Goal: Information Seeking & Learning: Learn about a topic

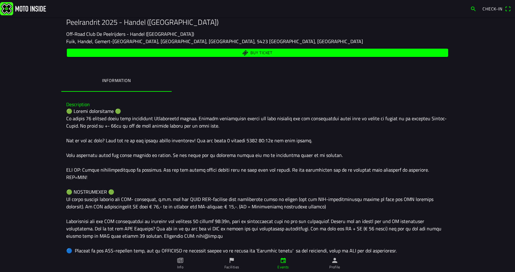
scroll to position [153, 0]
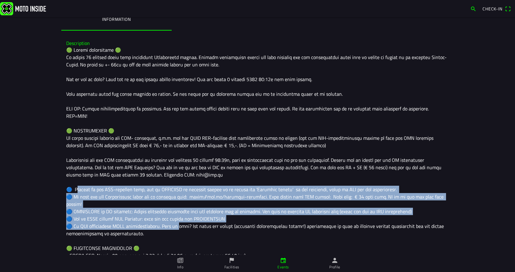
drag, startPoint x: 75, startPoint y: 182, endPoint x: 177, endPoint y: 214, distance: 107.4
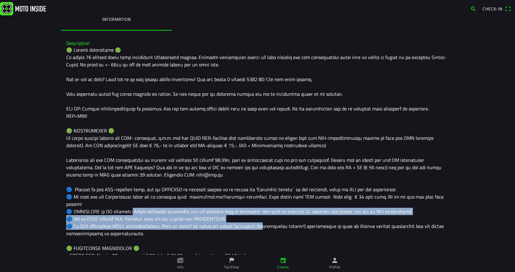
drag, startPoint x: 260, startPoint y: 211, endPoint x: 124, endPoint y: 200, distance: 136.8
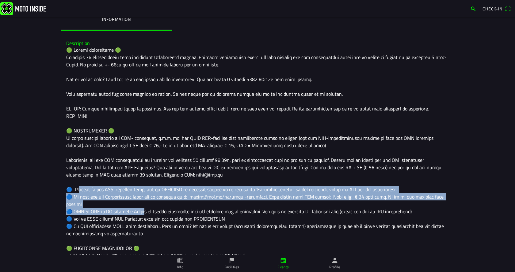
drag, startPoint x: 76, startPoint y: 182, endPoint x: 137, endPoint y: 198, distance: 62.3
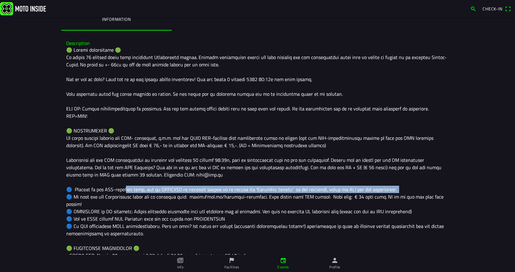
drag, startPoint x: 400, startPoint y: 183, endPoint x: 125, endPoint y: 184, distance: 275.6
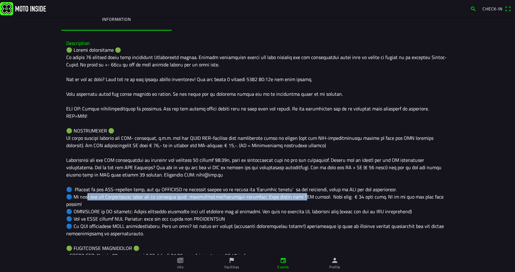
drag, startPoint x: 81, startPoint y: 192, endPoint x: 294, endPoint y: 188, distance: 212.9
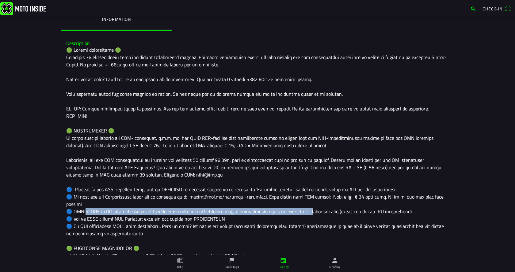
drag, startPoint x: 77, startPoint y: 198, endPoint x: 300, endPoint y: 196, distance: 222.7
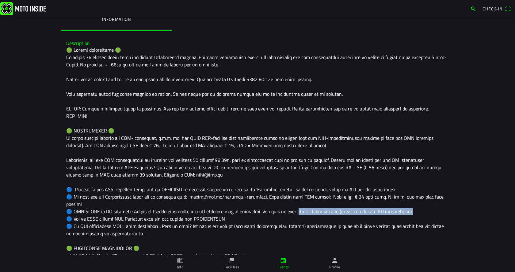
drag, startPoint x: 405, startPoint y: 199, endPoint x: 282, endPoint y: 195, distance: 123.5
